Goal: Task Accomplishment & Management: Use online tool/utility

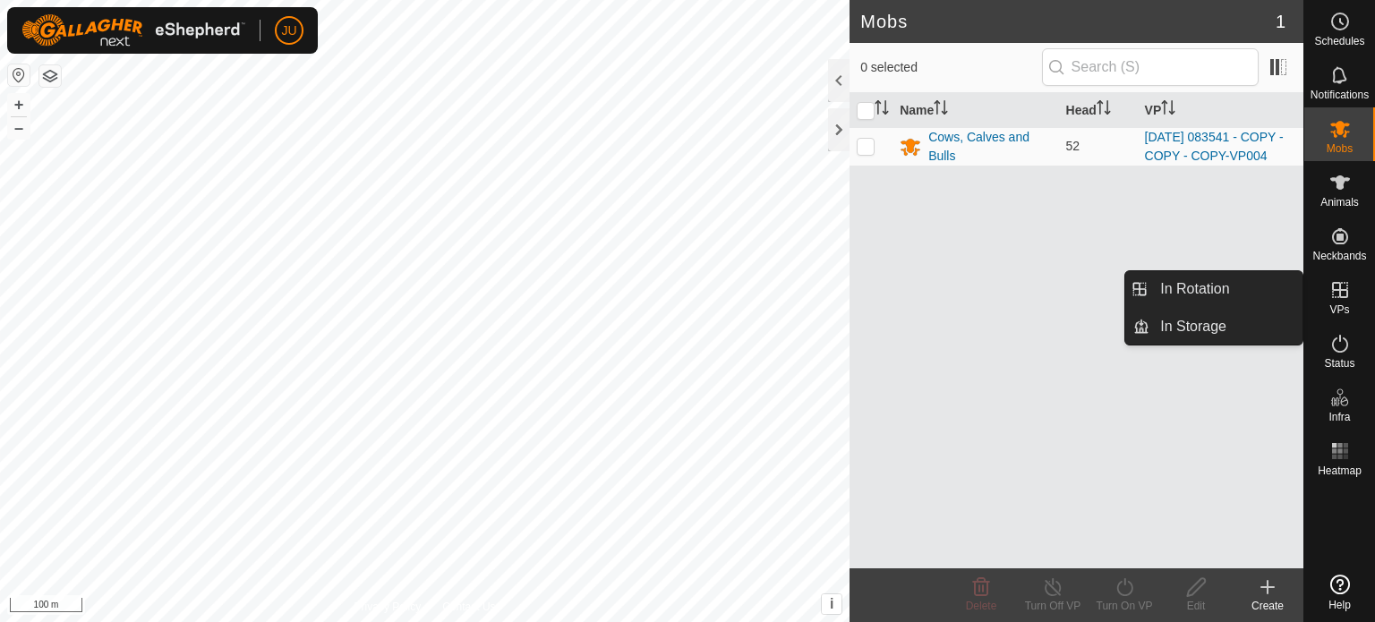
click at [1343, 292] on icon at bounding box center [1339, 289] width 21 height 21
click at [1209, 293] on link "In Rotation" at bounding box center [1225, 289] width 153 height 36
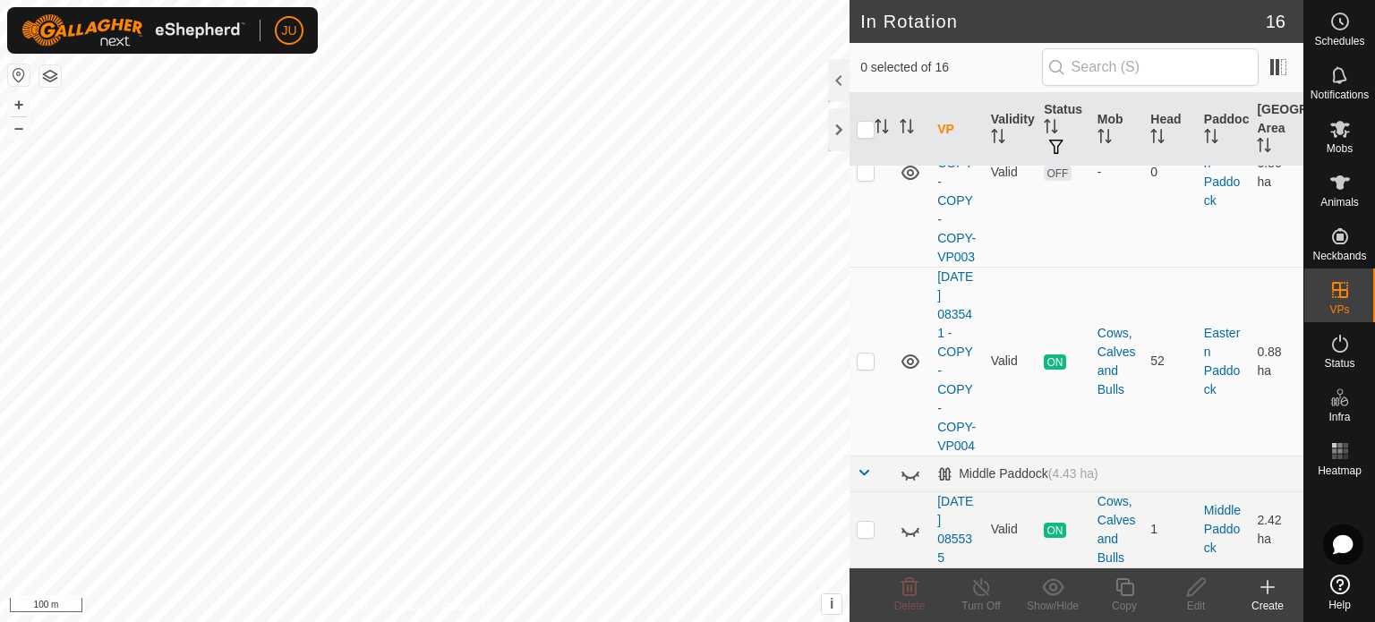
scroll to position [1653, 0]
click at [863, 354] on p-checkbox at bounding box center [866, 361] width 18 height 14
checkbox input "true"
click at [1131, 583] on icon at bounding box center [1124, 587] width 18 height 18
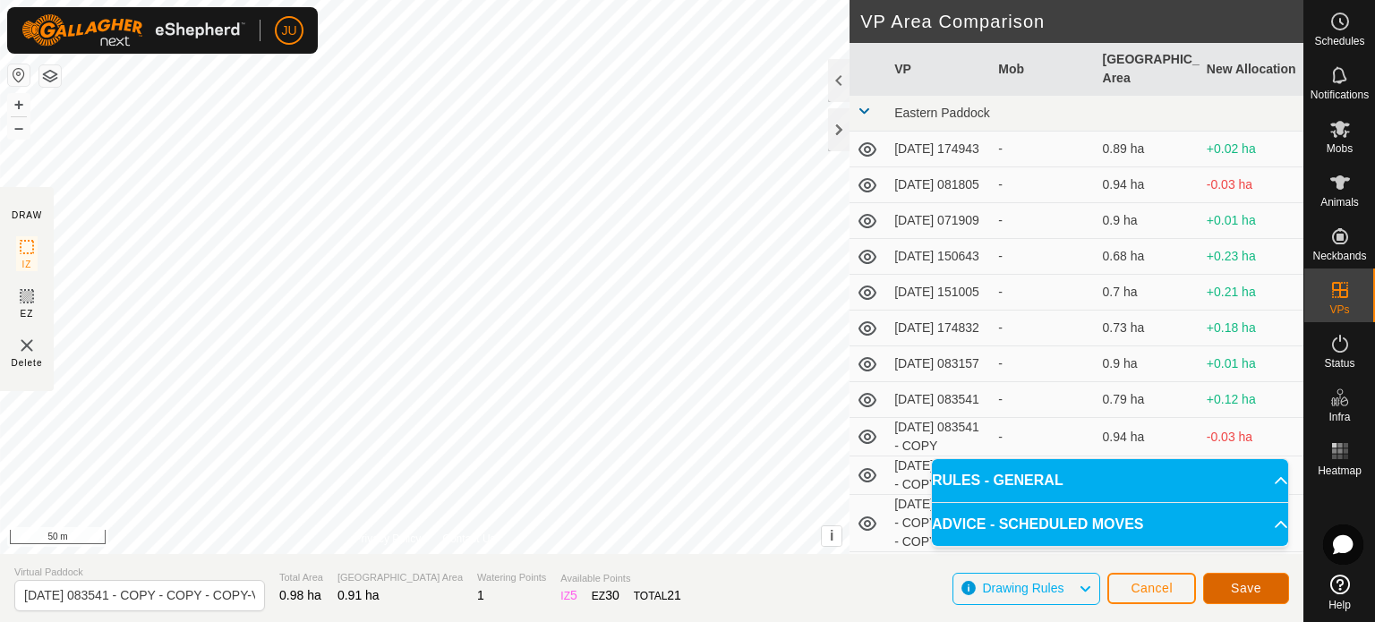
click at [1253, 585] on span "Save" at bounding box center [1246, 588] width 30 height 14
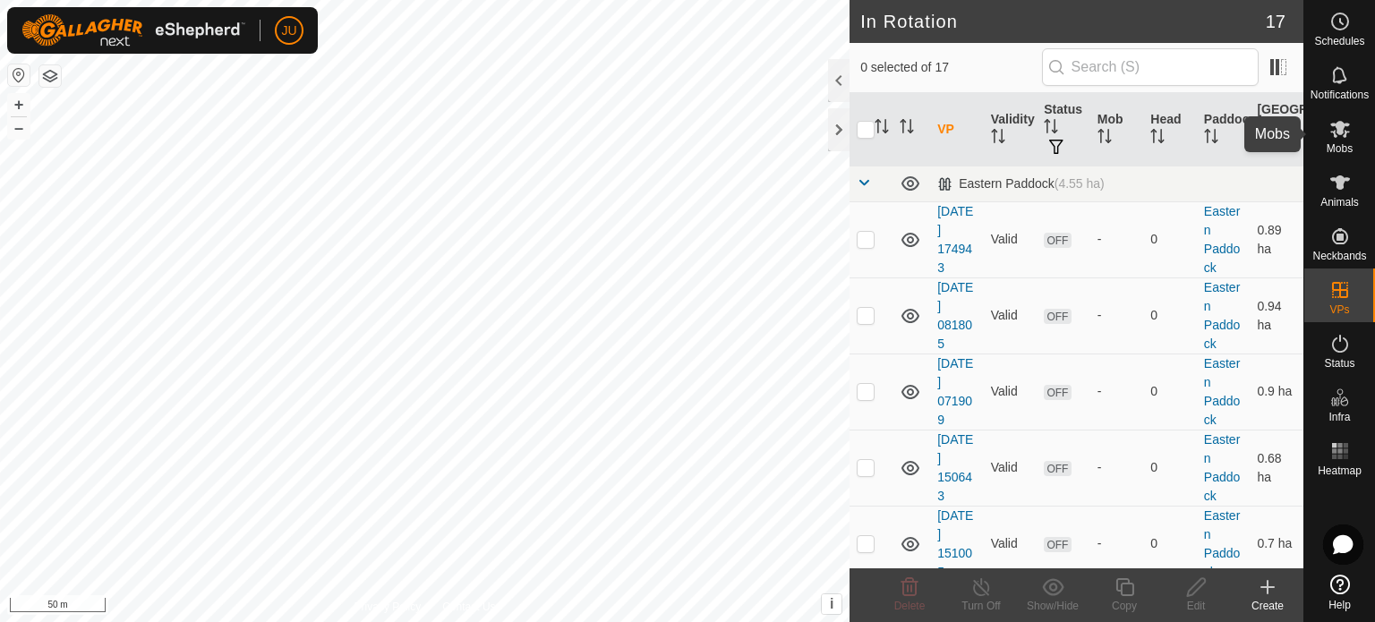
click at [1336, 130] on icon at bounding box center [1339, 128] width 21 height 21
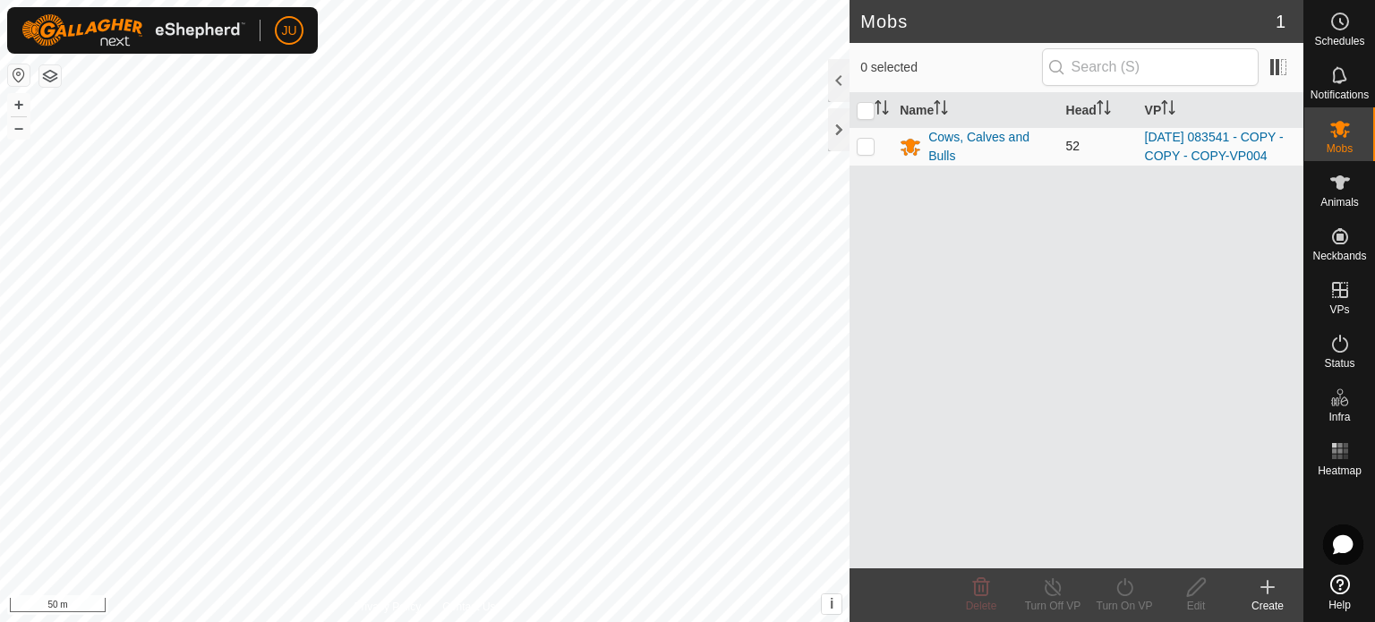
click at [859, 152] on p-checkbox at bounding box center [866, 146] width 18 height 14
checkbox input "true"
click at [1126, 585] on icon at bounding box center [1125, 587] width 22 height 21
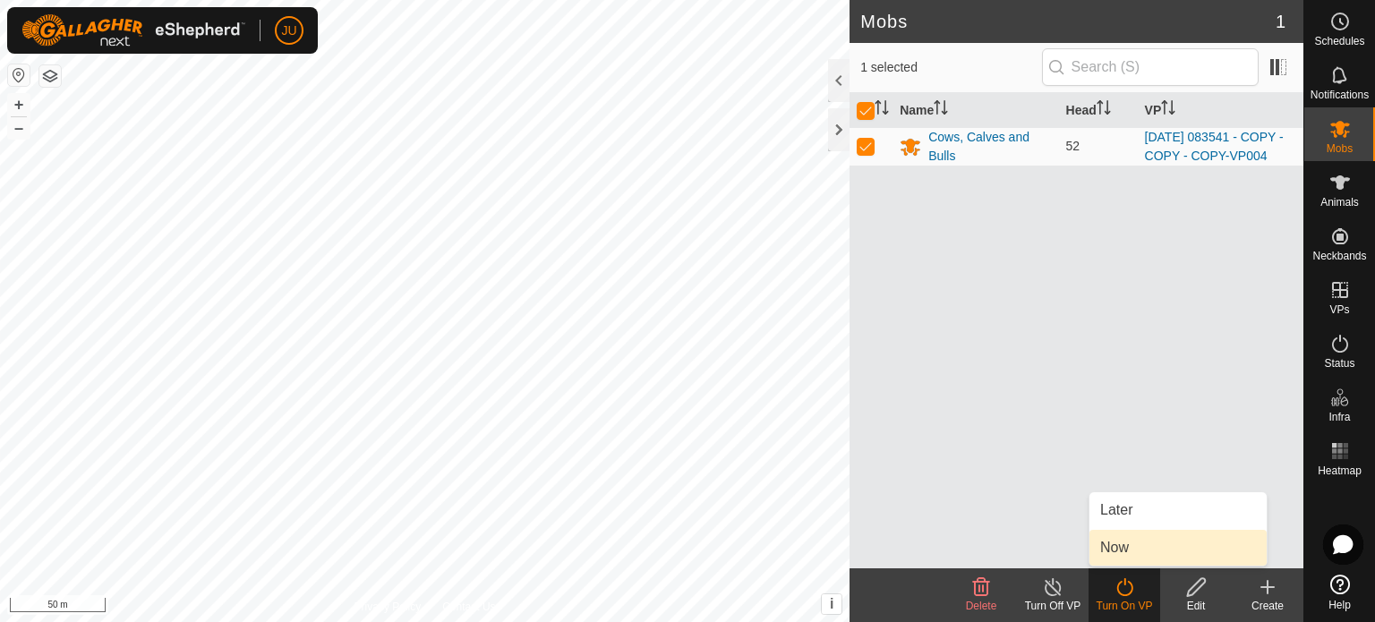
click at [1141, 545] on link "Now" at bounding box center [1177, 548] width 177 height 36
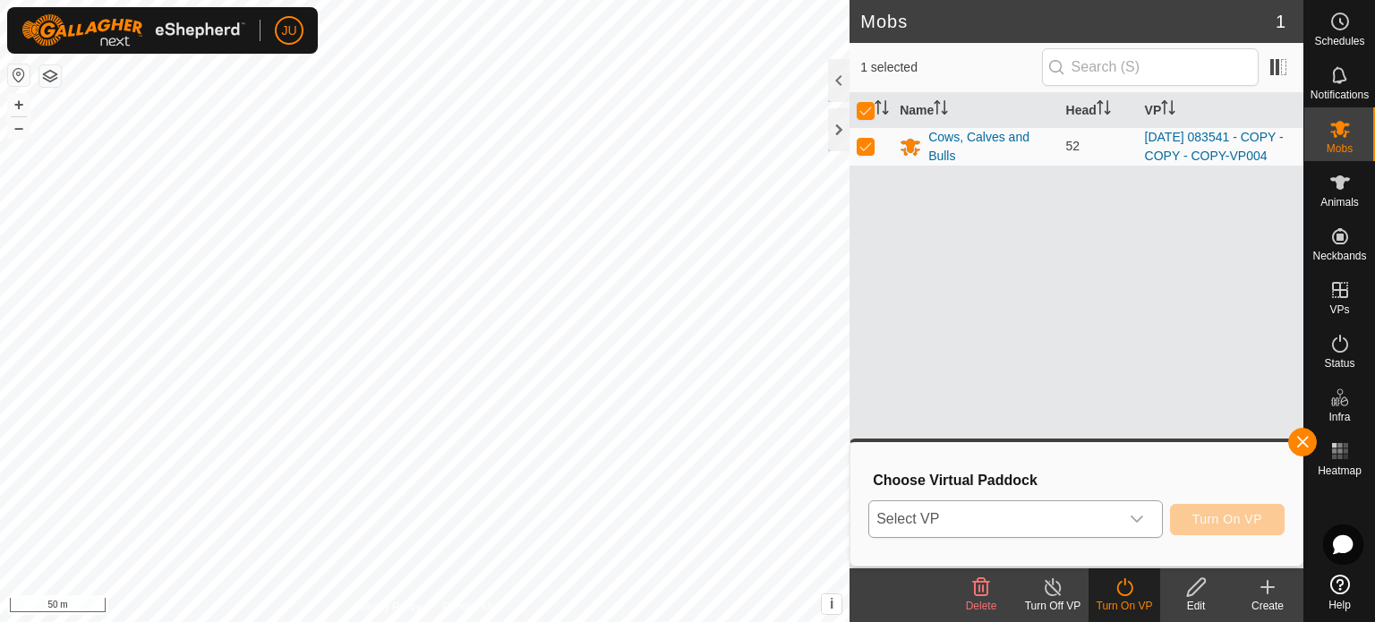
click at [1136, 520] on icon "dropdown trigger" at bounding box center [1137, 519] width 13 height 7
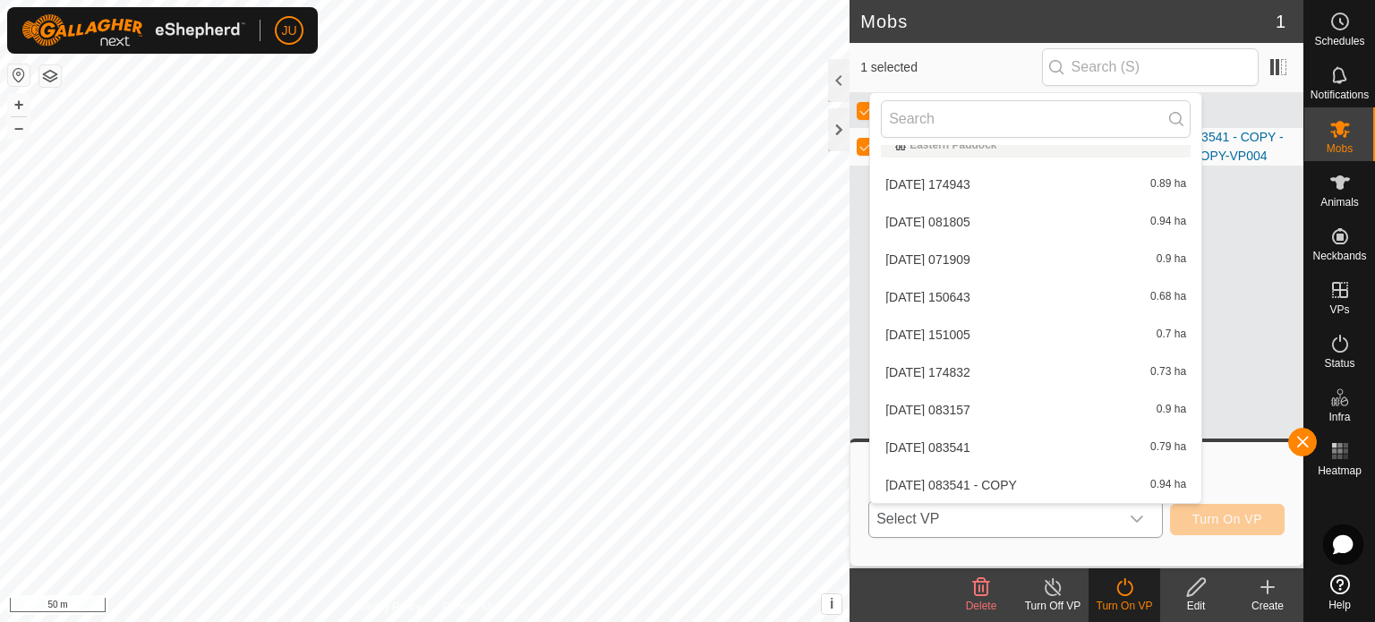
scroll to position [362, 0]
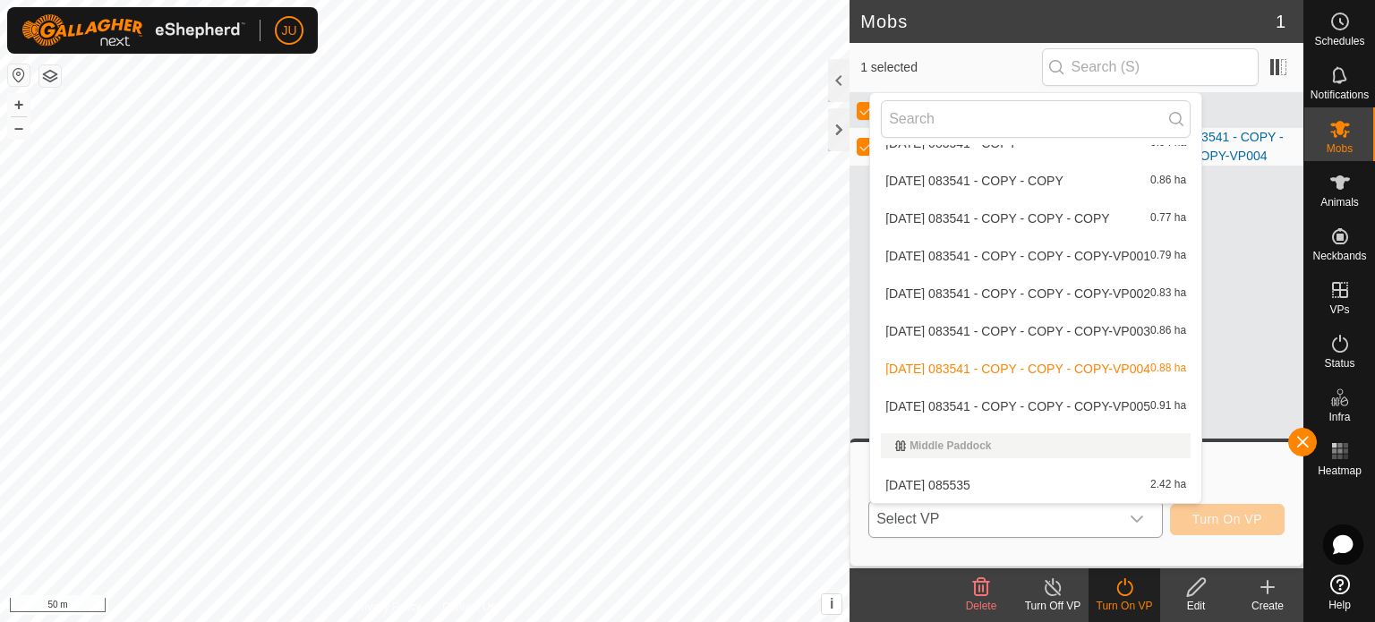
click at [999, 405] on li "[DATE] 083541 - COPY - COPY - COPY-VP005 0.91 ha" at bounding box center [1035, 407] width 331 height 36
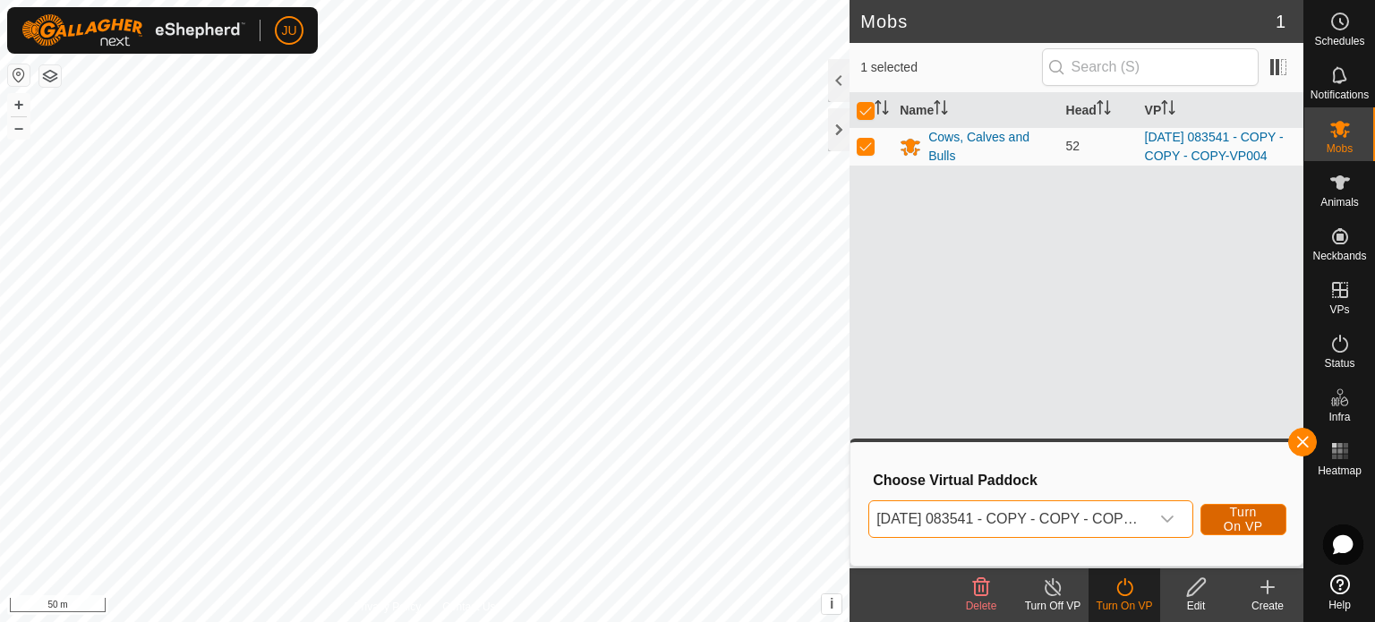
click at [1243, 515] on span "Turn On VP" at bounding box center [1243, 519] width 41 height 29
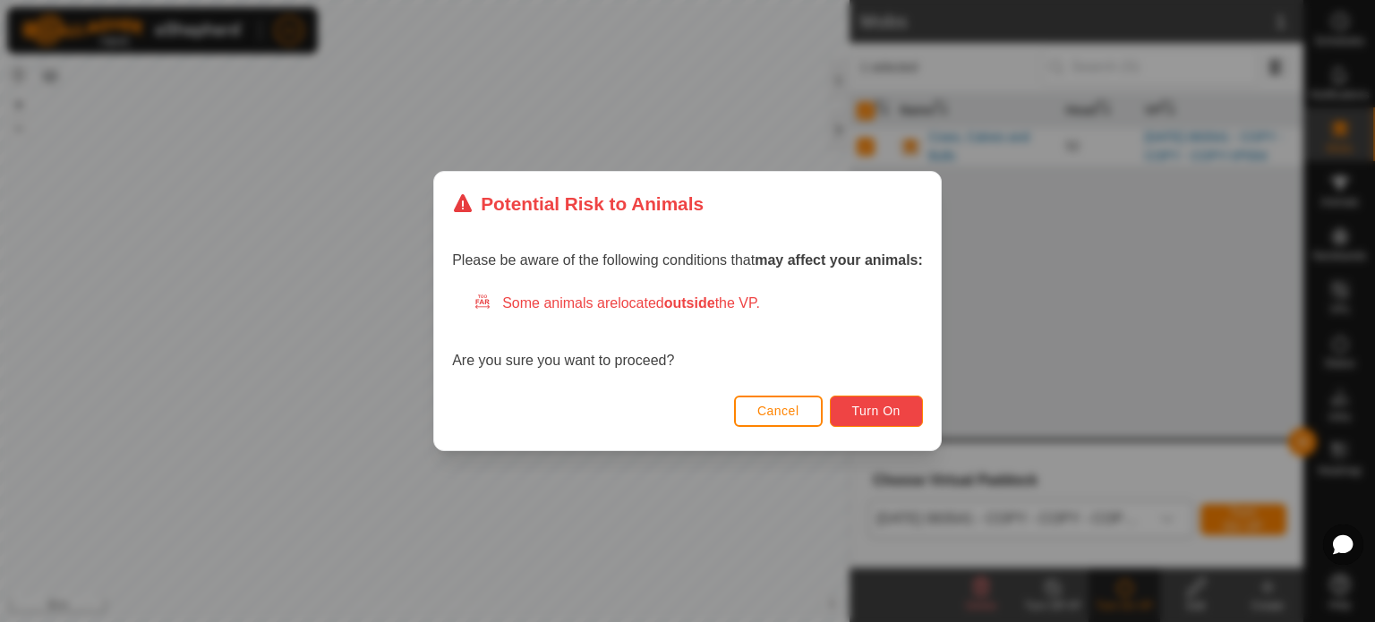
click at [882, 407] on span "Turn On" at bounding box center [876, 411] width 48 height 14
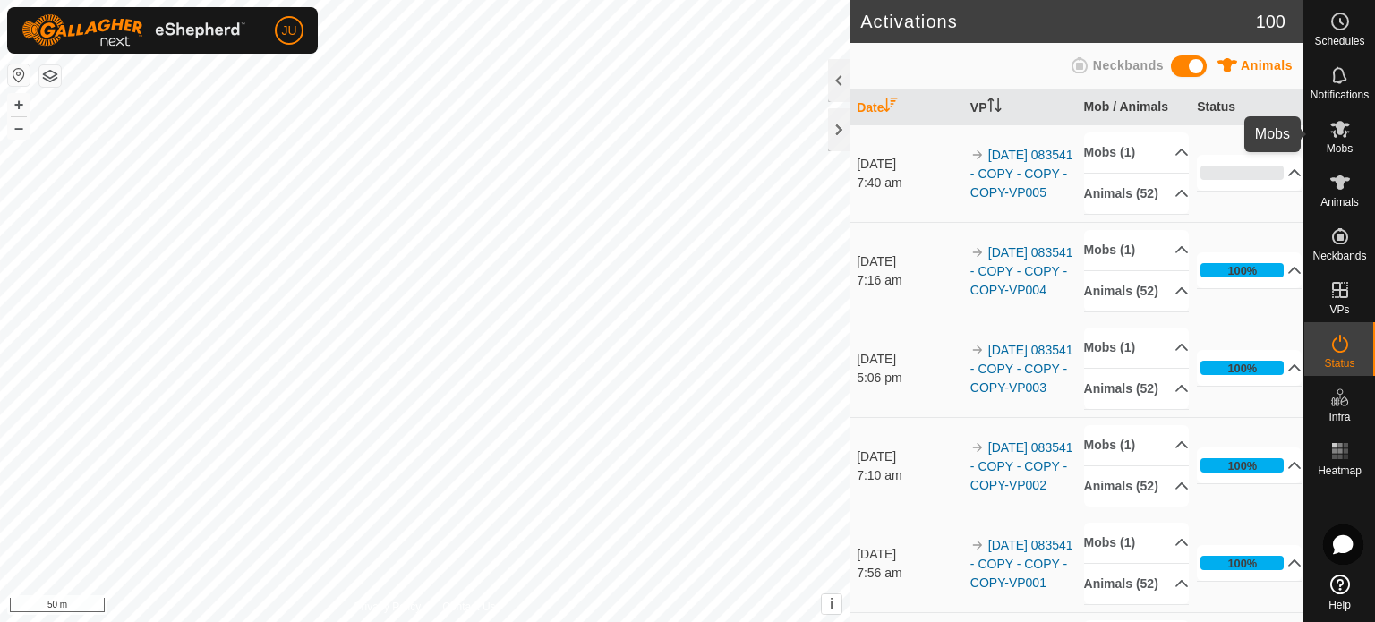
click at [1348, 139] on icon at bounding box center [1339, 128] width 21 height 21
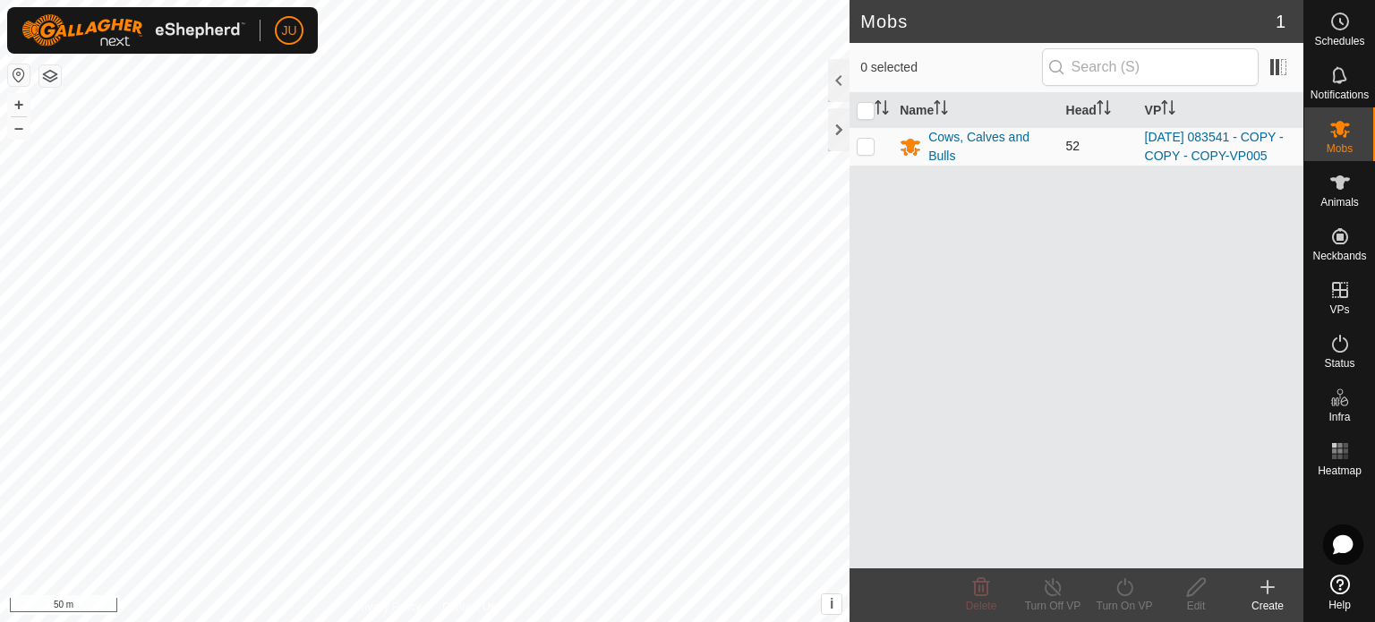
click at [865, 153] on p-checkbox at bounding box center [866, 146] width 18 height 14
checkbox input "true"
click at [1124, 588] on icon at bounding box center [1125, 587] width 22 height 21
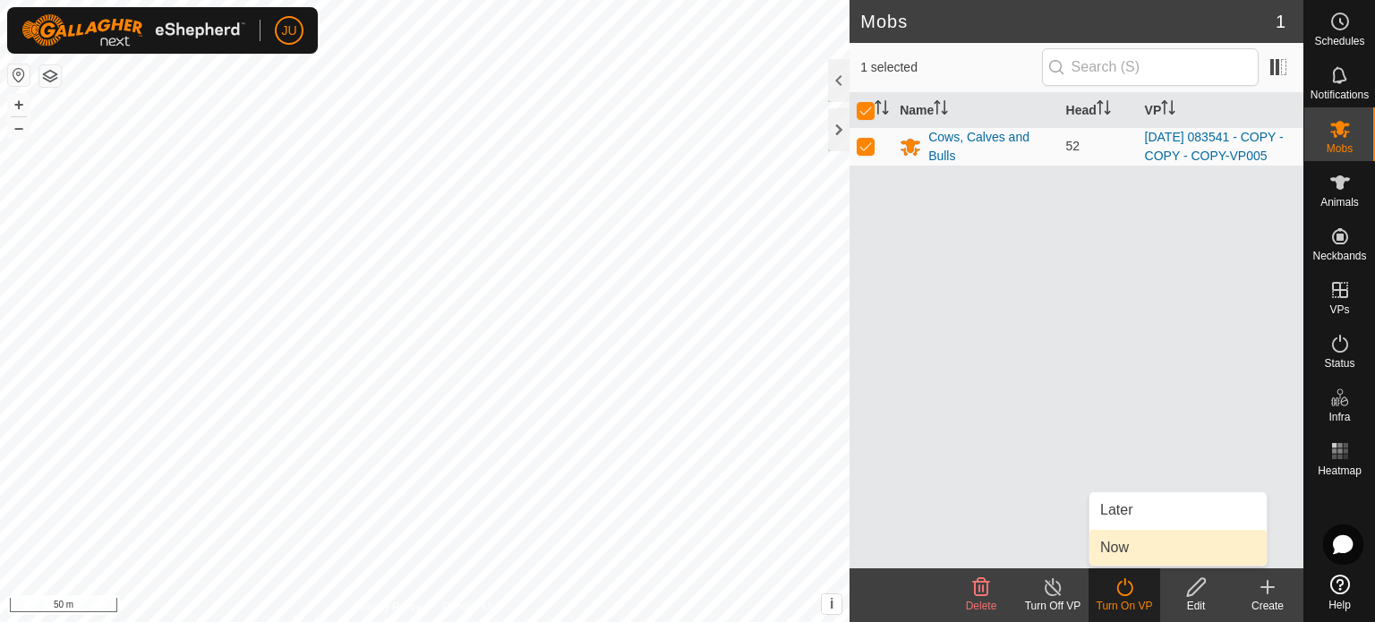
click at [1115, 541] on link "Now" at bounding box center [1177, 548] width 177 height 36
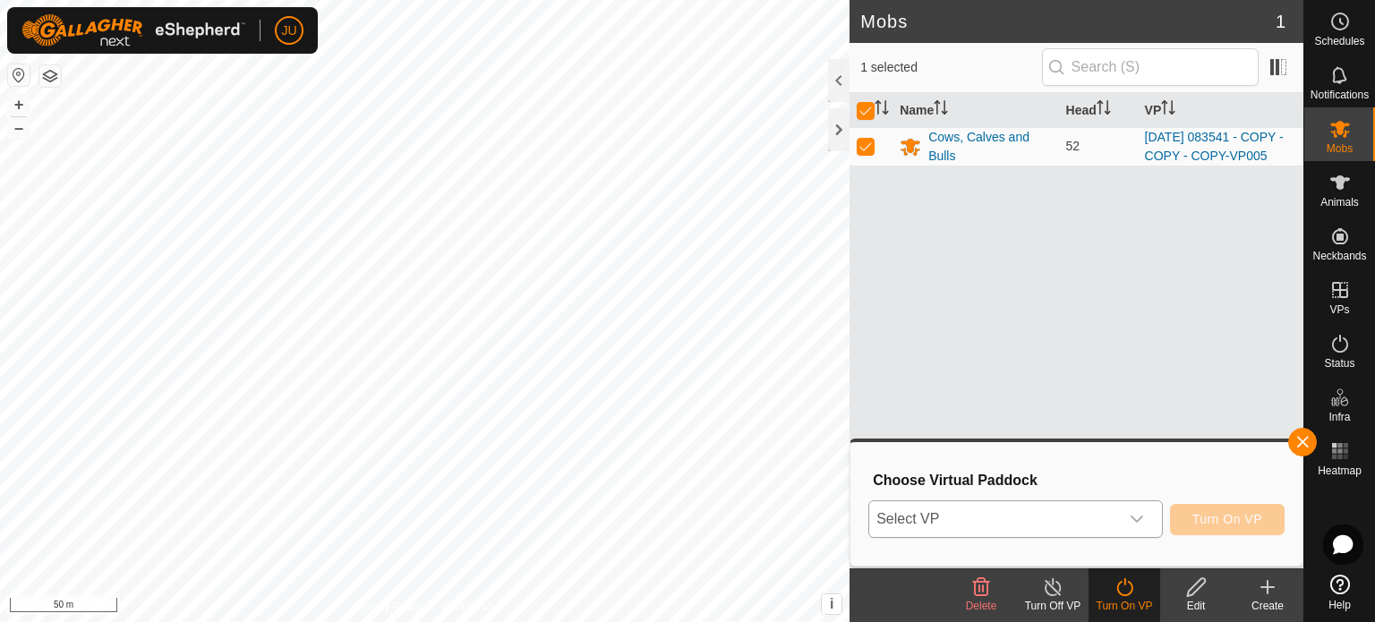
click at [1139, 519] on icon "dropdown trigger" at bounding box center [1137, 519] width 13 height 7
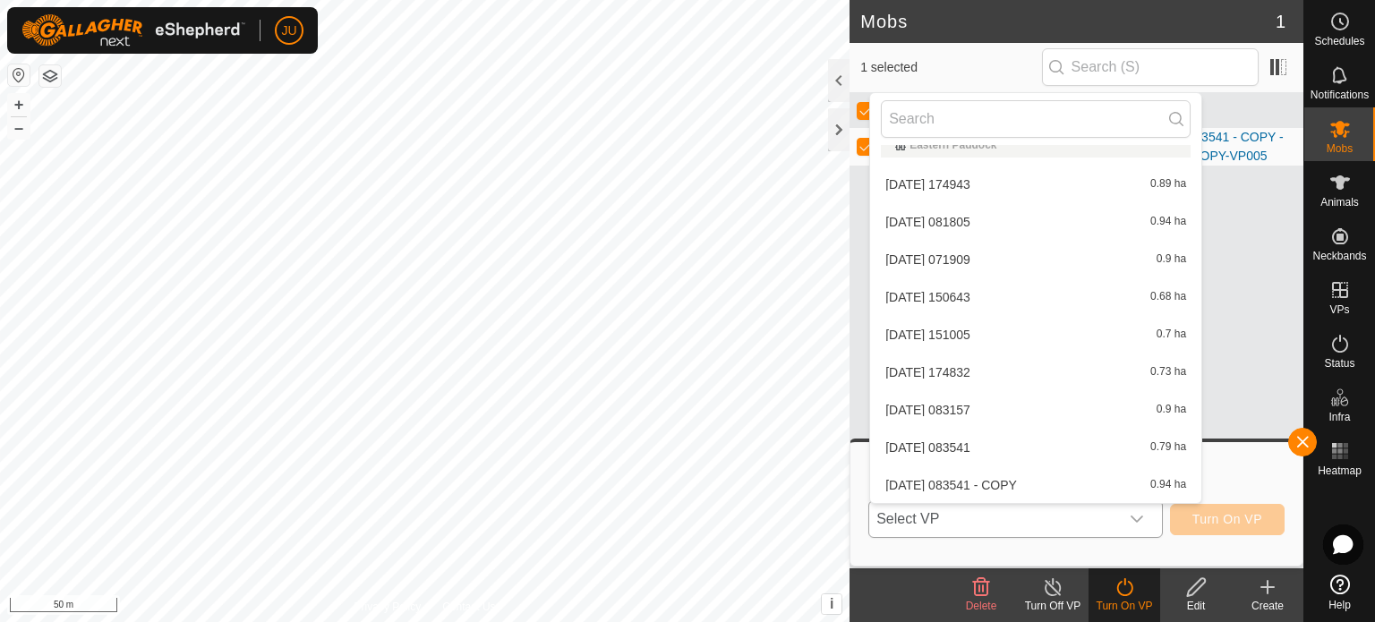
scroll to position [362, 0]
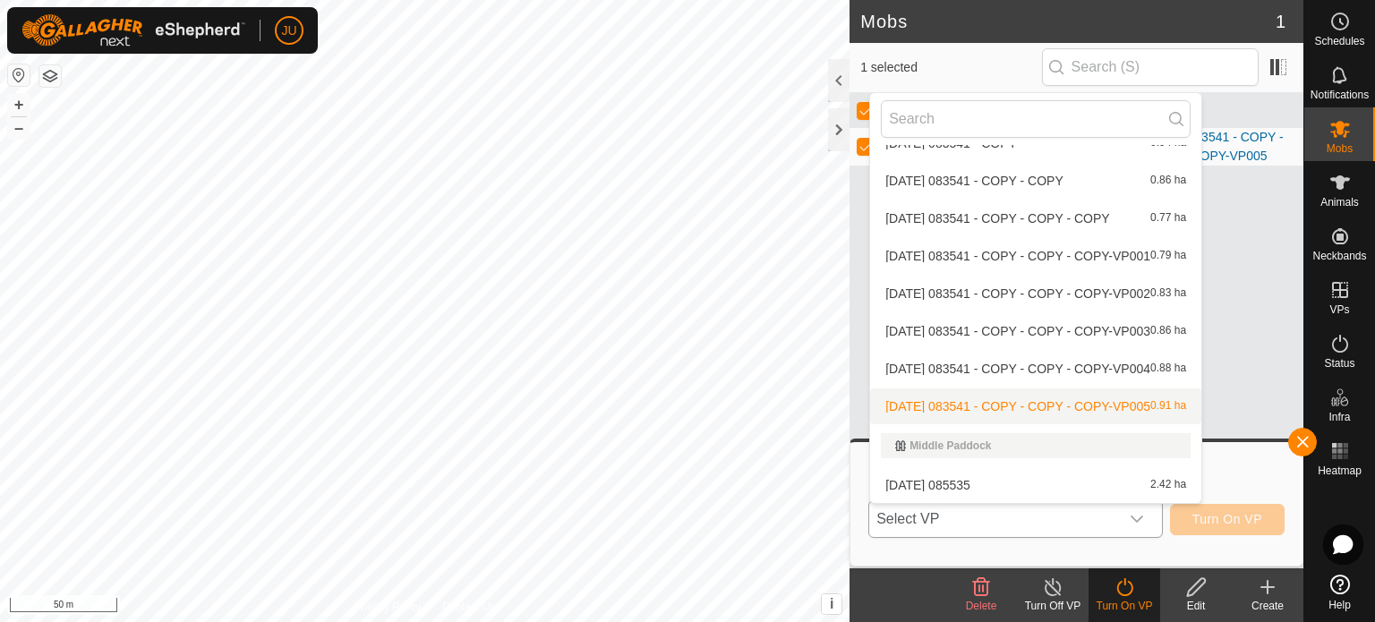
click at [952, 407] on li "[DATE] 083541 - COPY - COPY - COPY-VP005 0.91 ha" at bounding box center [1035, 407] width 331 height 36
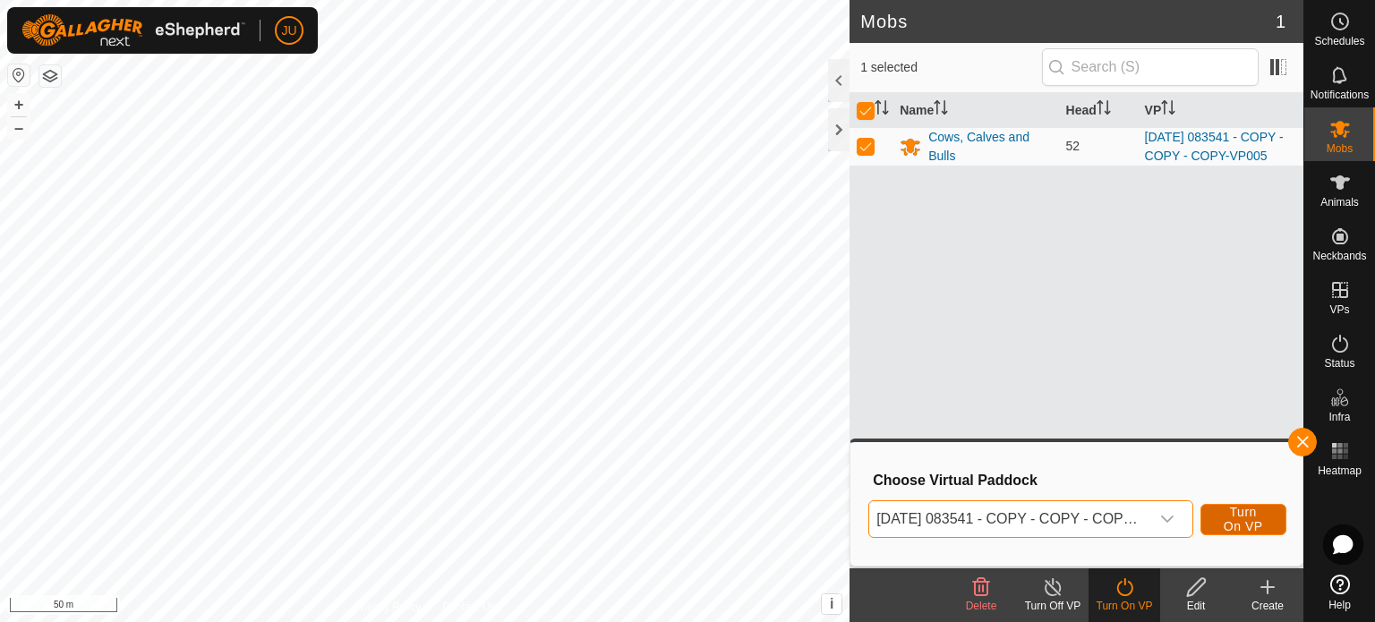
click at [1241, 509] on span "Turn On VP" at bounding box center [1243, 519] width 41 height 29
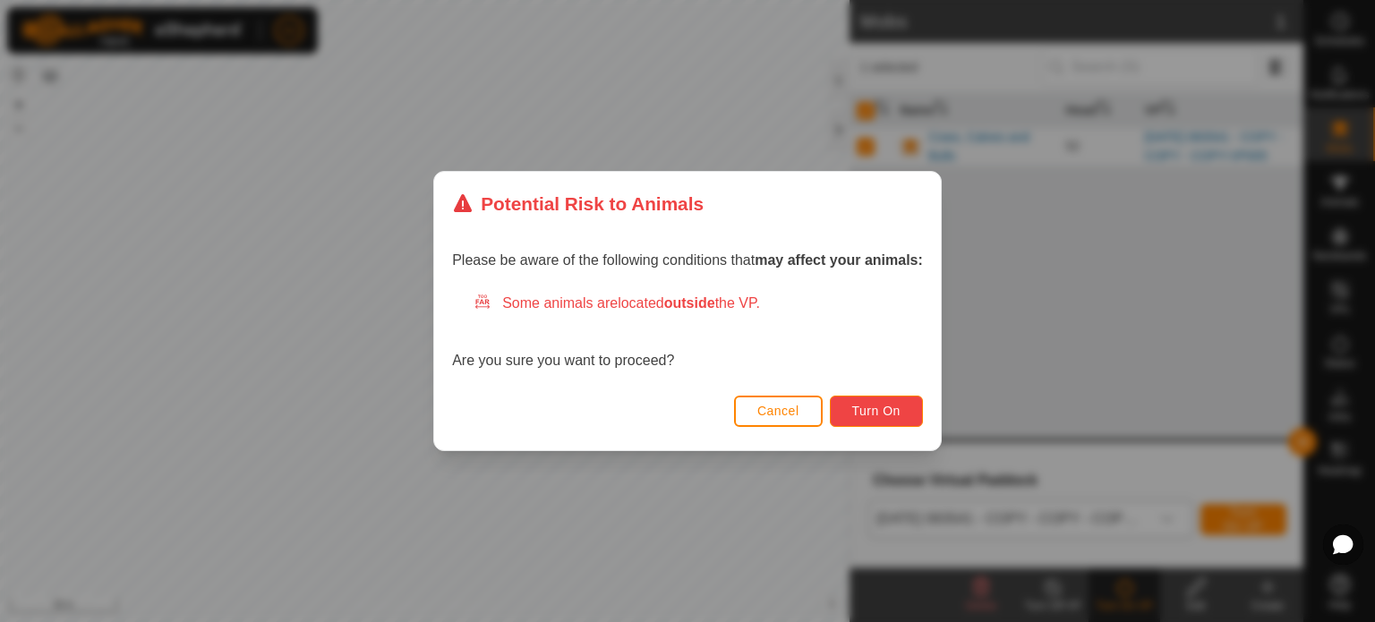
click at [899, 412] on span "Turn On" at bounding box center [876, 411] width 48 height 14
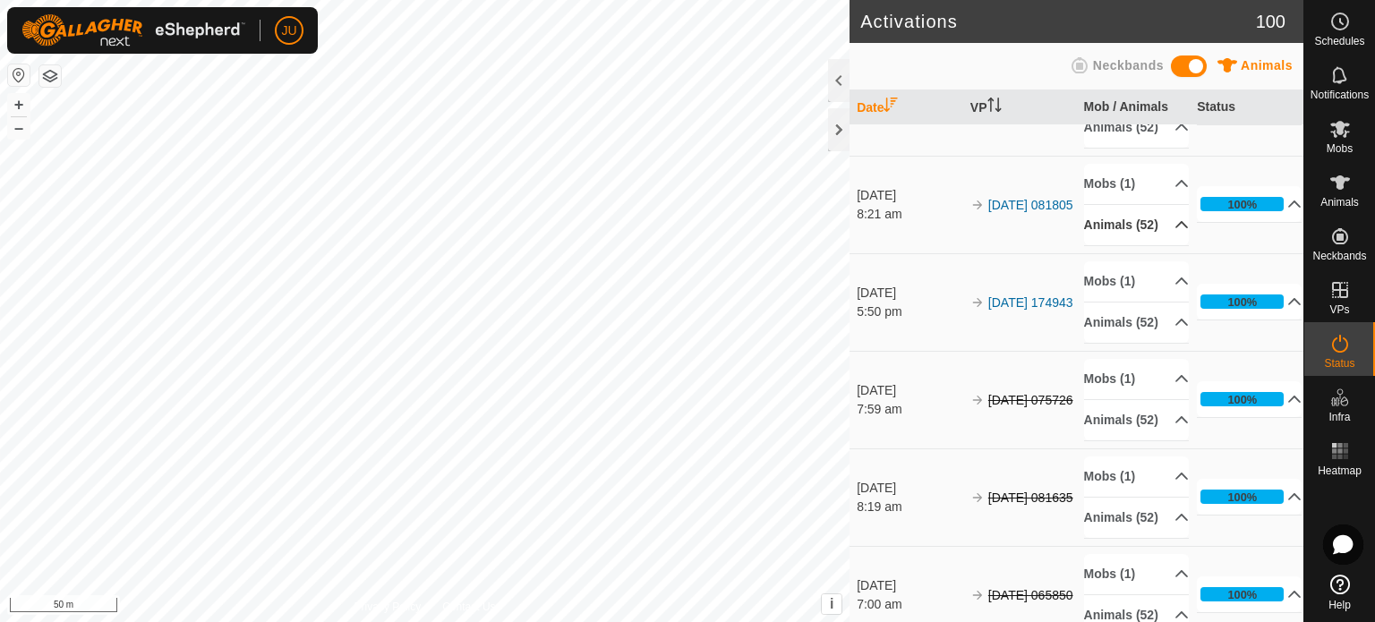
scroll to position [2059, 0]
